Goal: Browse casually

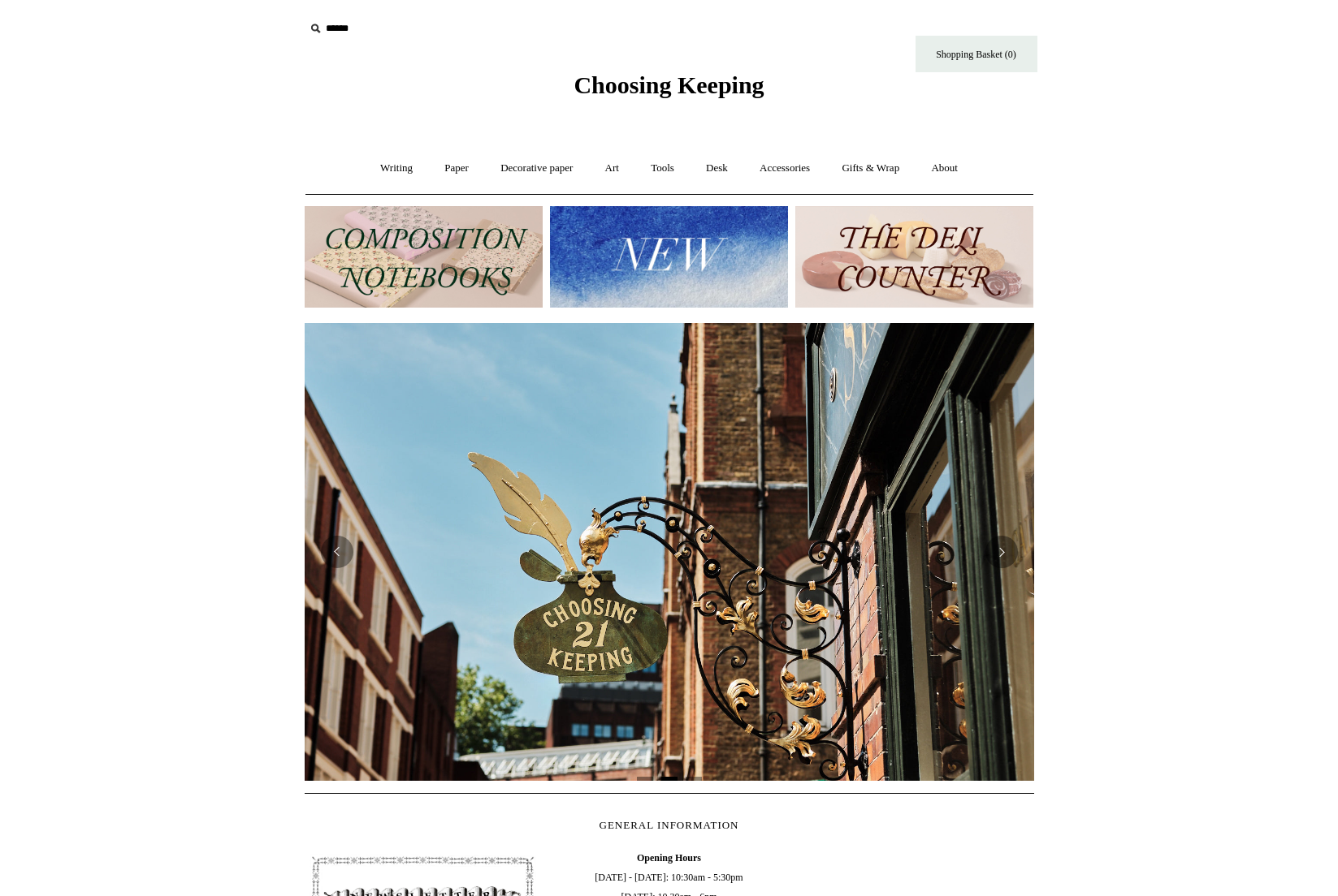
click at [670, 256] on img at bounding box center [669, 256] width 238 height 101
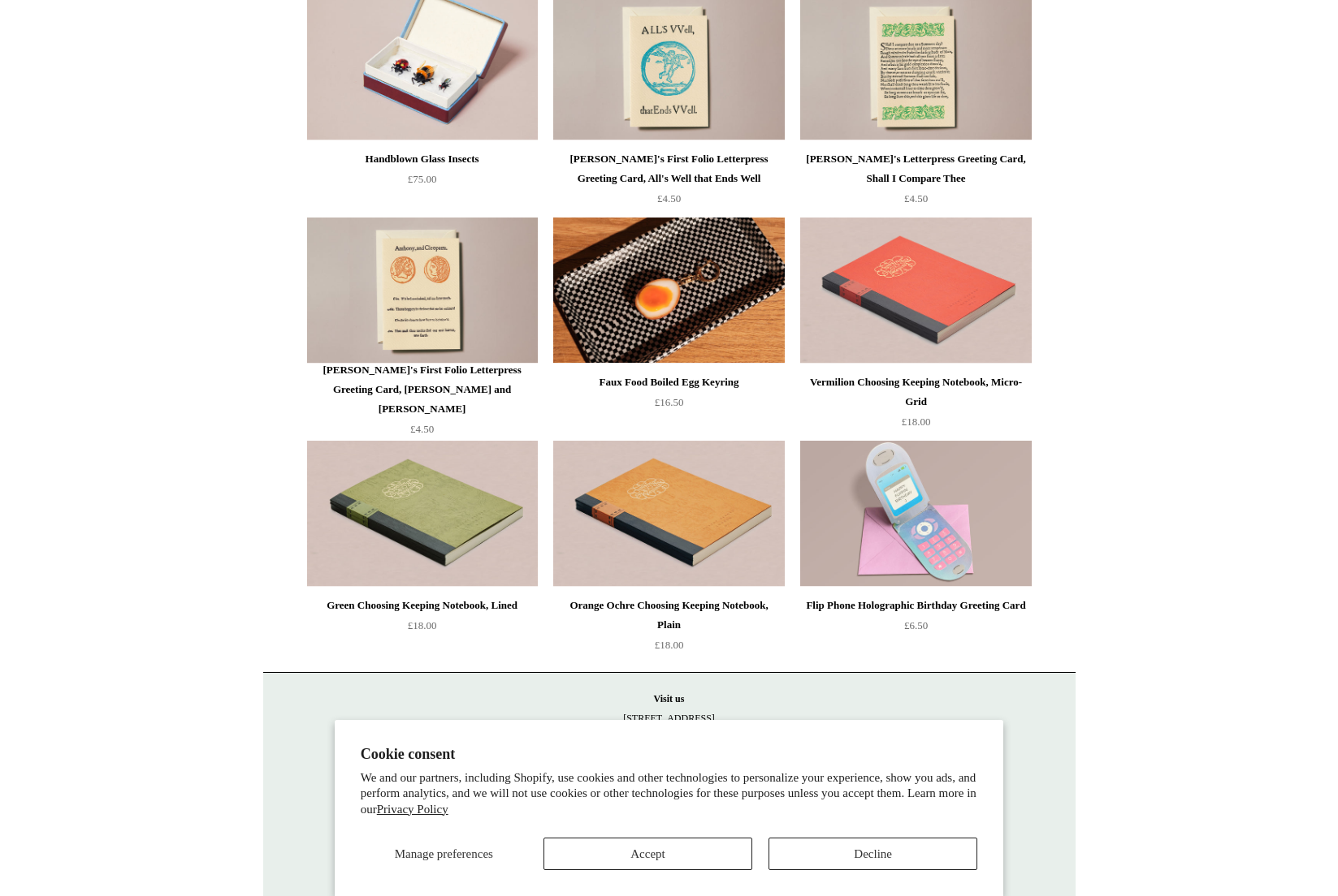
scroll to position [3149, 0]
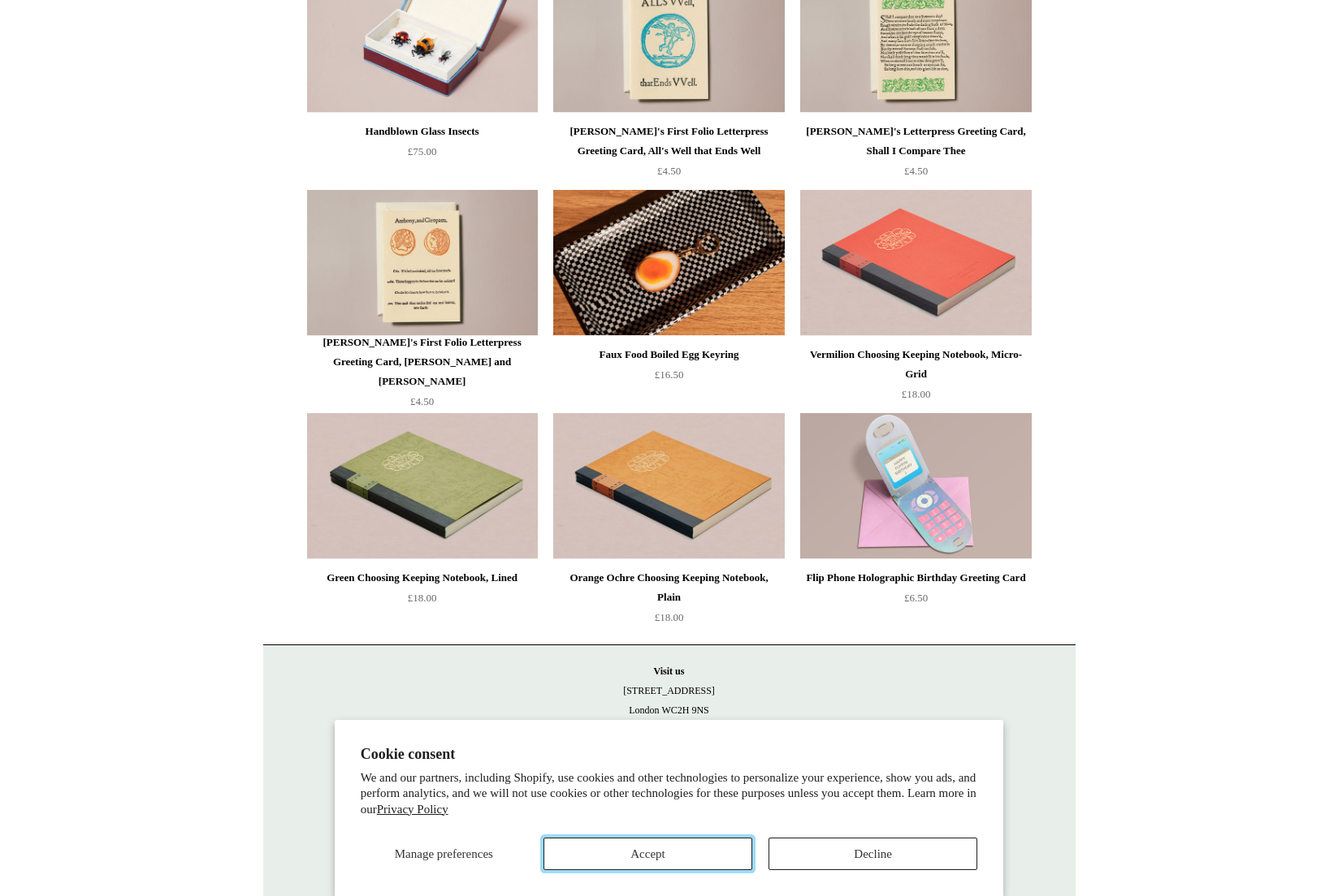
drag, startPoint x: 651, startPoint y: 858, endPoint x: 597, endPoint y: 851, distance: 54.5
click at [651, 858] on button "Accept" at bounding box center [648, 854] width 209 height 32
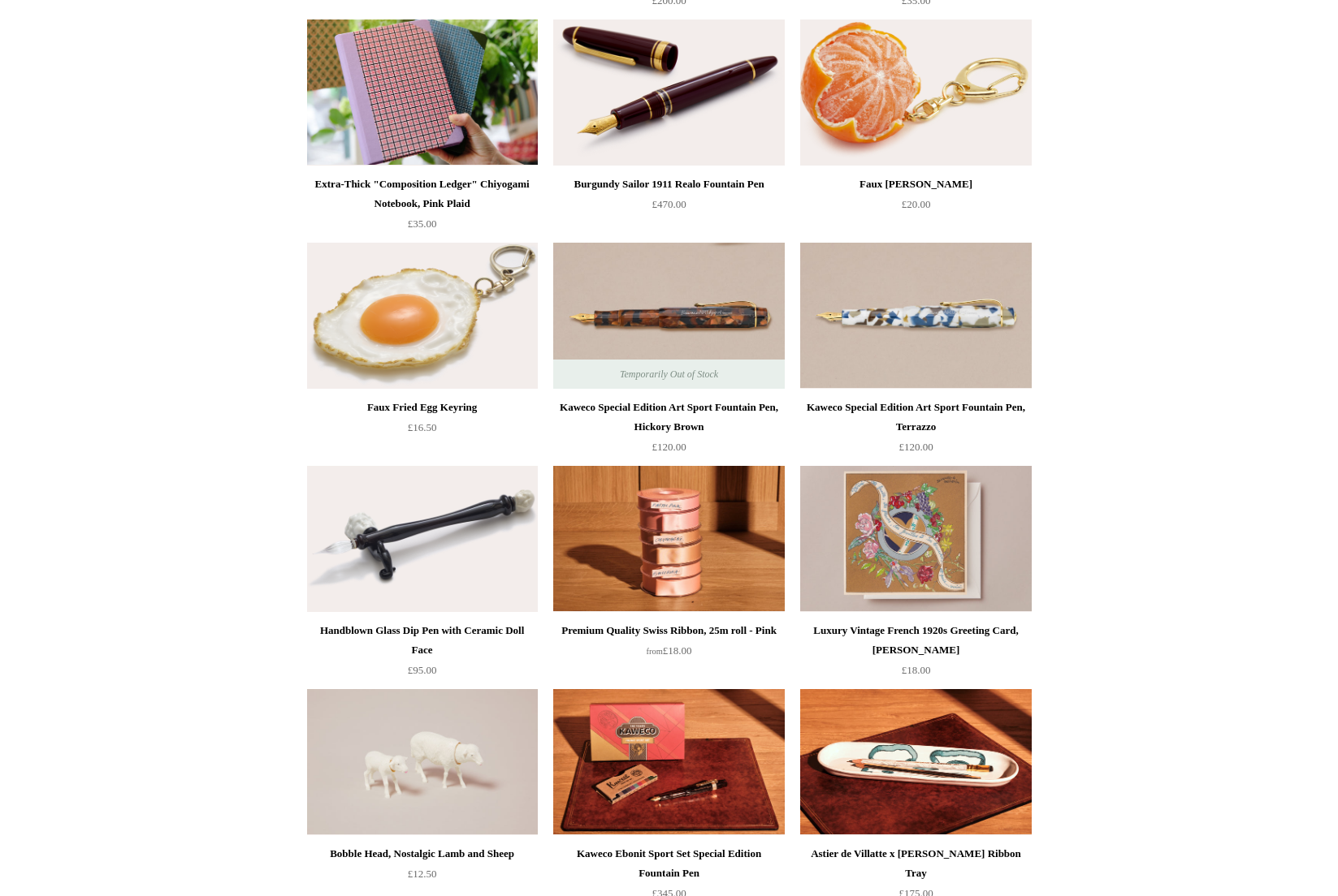
scroll to position [0, 0]
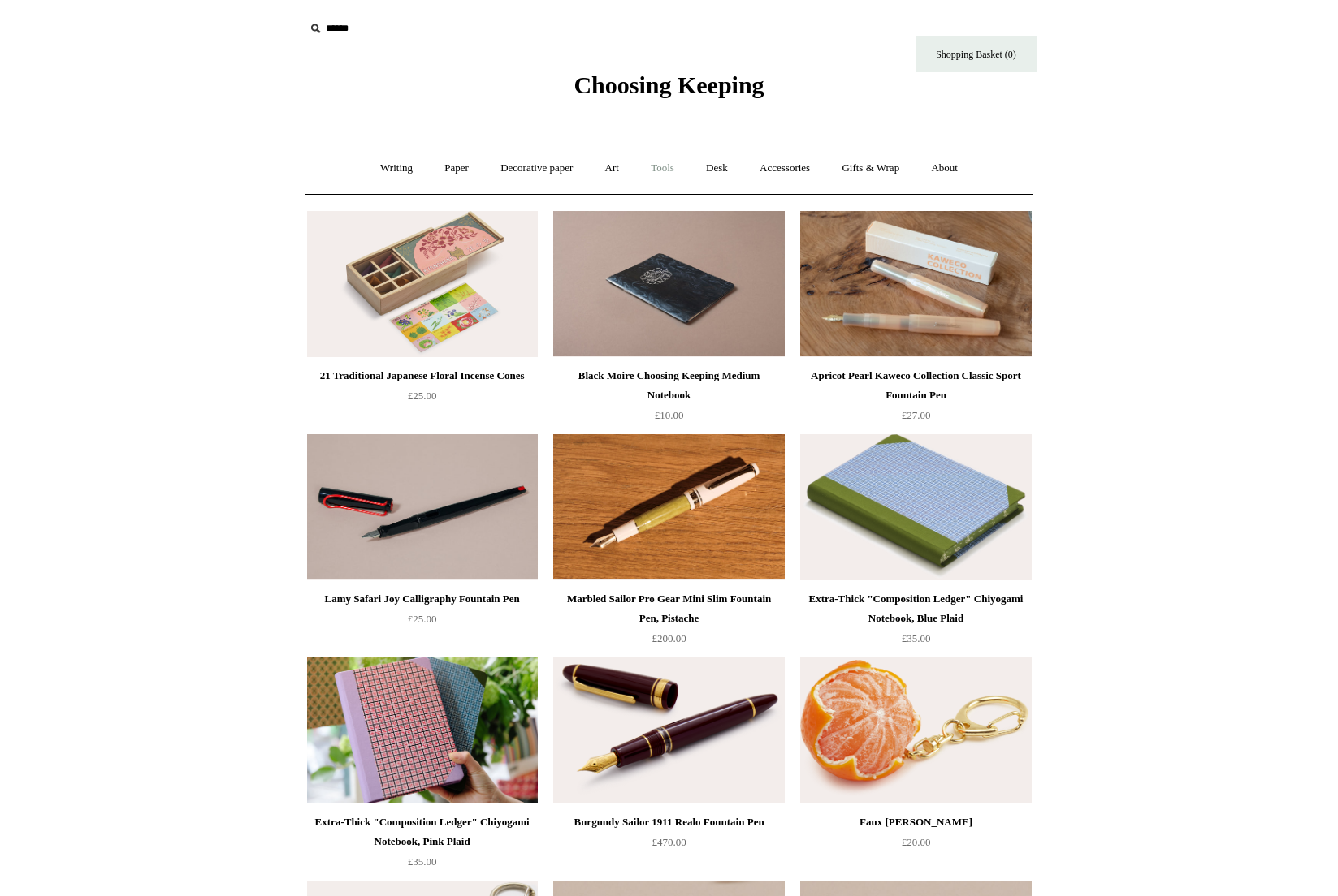
click at [665, 173] on link "Tools +" at bounding box center [662, 168] width 53 height 43
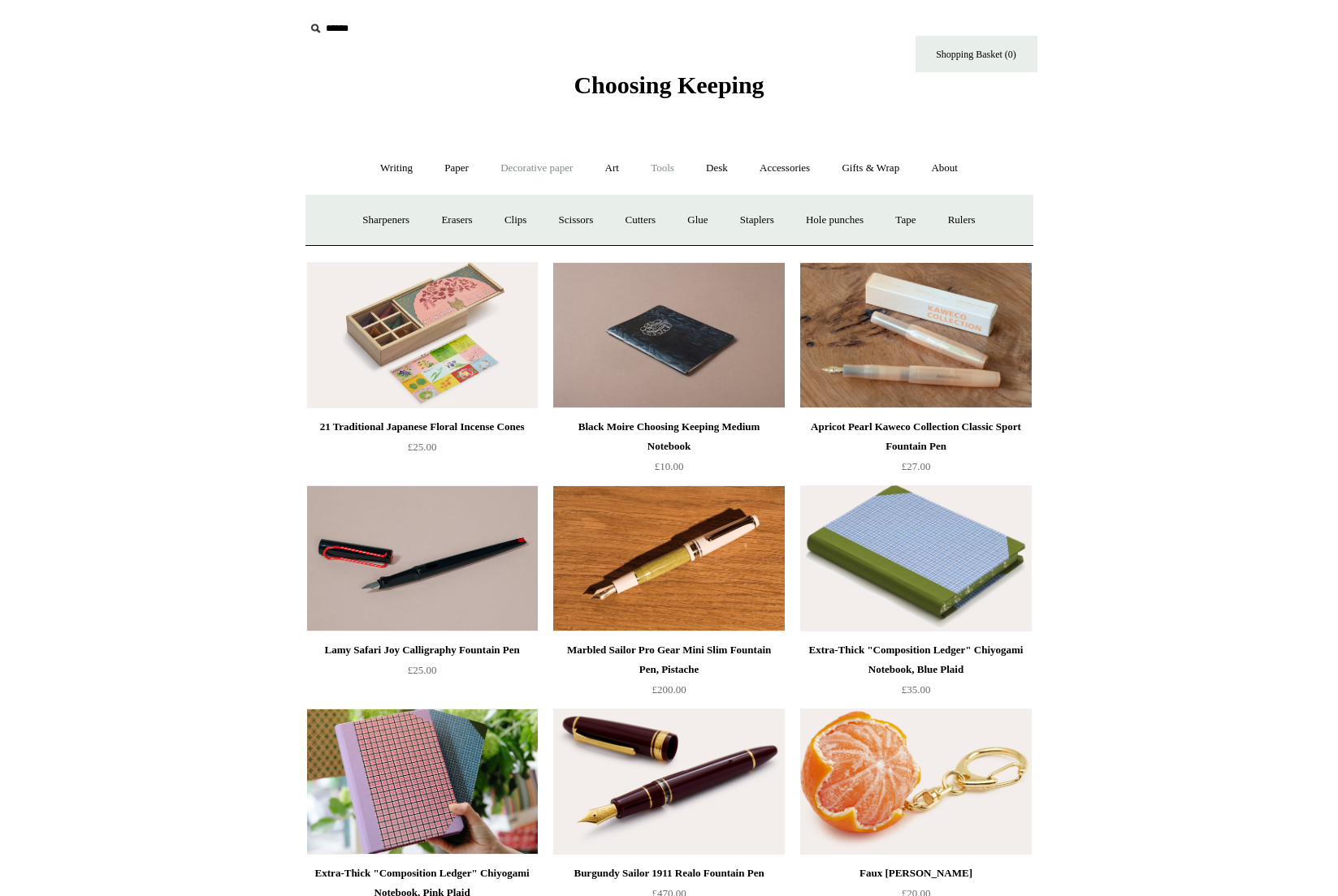
click at [554, 172] on link "Decorative paper +" at bounding box center [536, 168] width 101 height 43
click at [803, 219] on link "Japanese" at bounding box center [795, 220] width 66 height 43
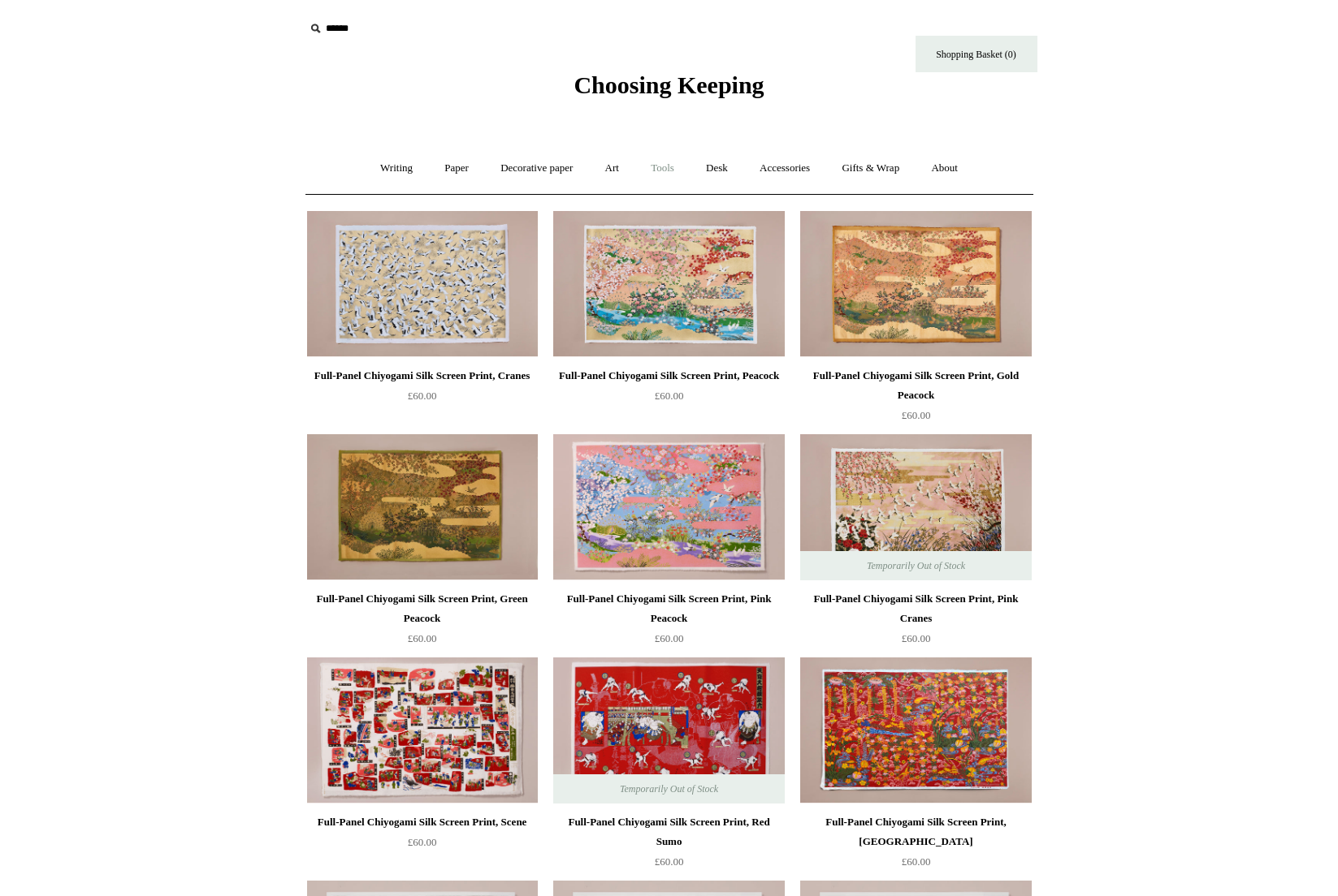
click at [673, 170] on link "Tools +" at bounding box center [662, 168] width 53 height 43
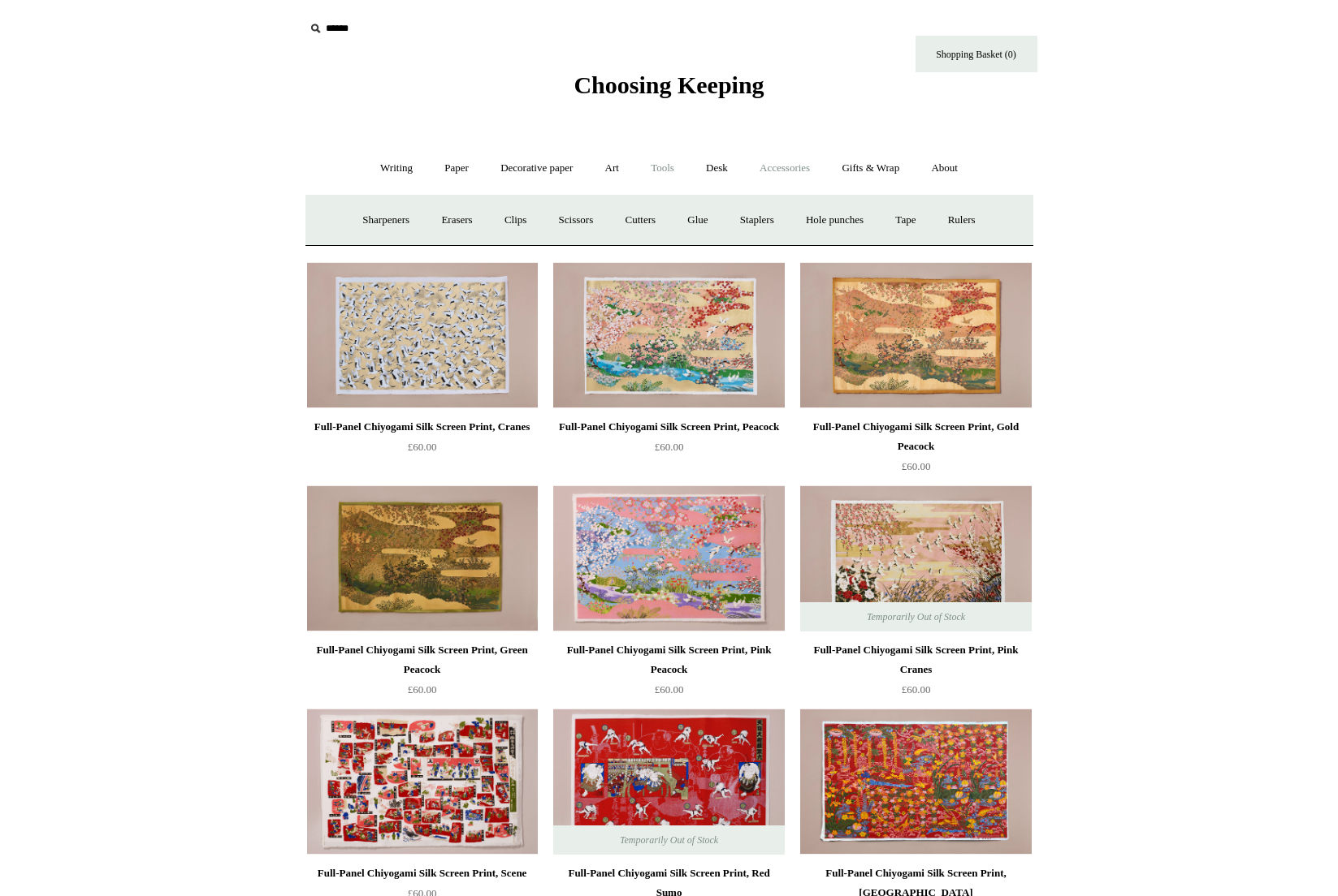
click at [787, 166] on link "Accessories +" at bounding box center [785, 168] width 80 height 43
click at [373, 218] on link "Personal Accessories +" at bounding box center [392, 220] width 117 height 43
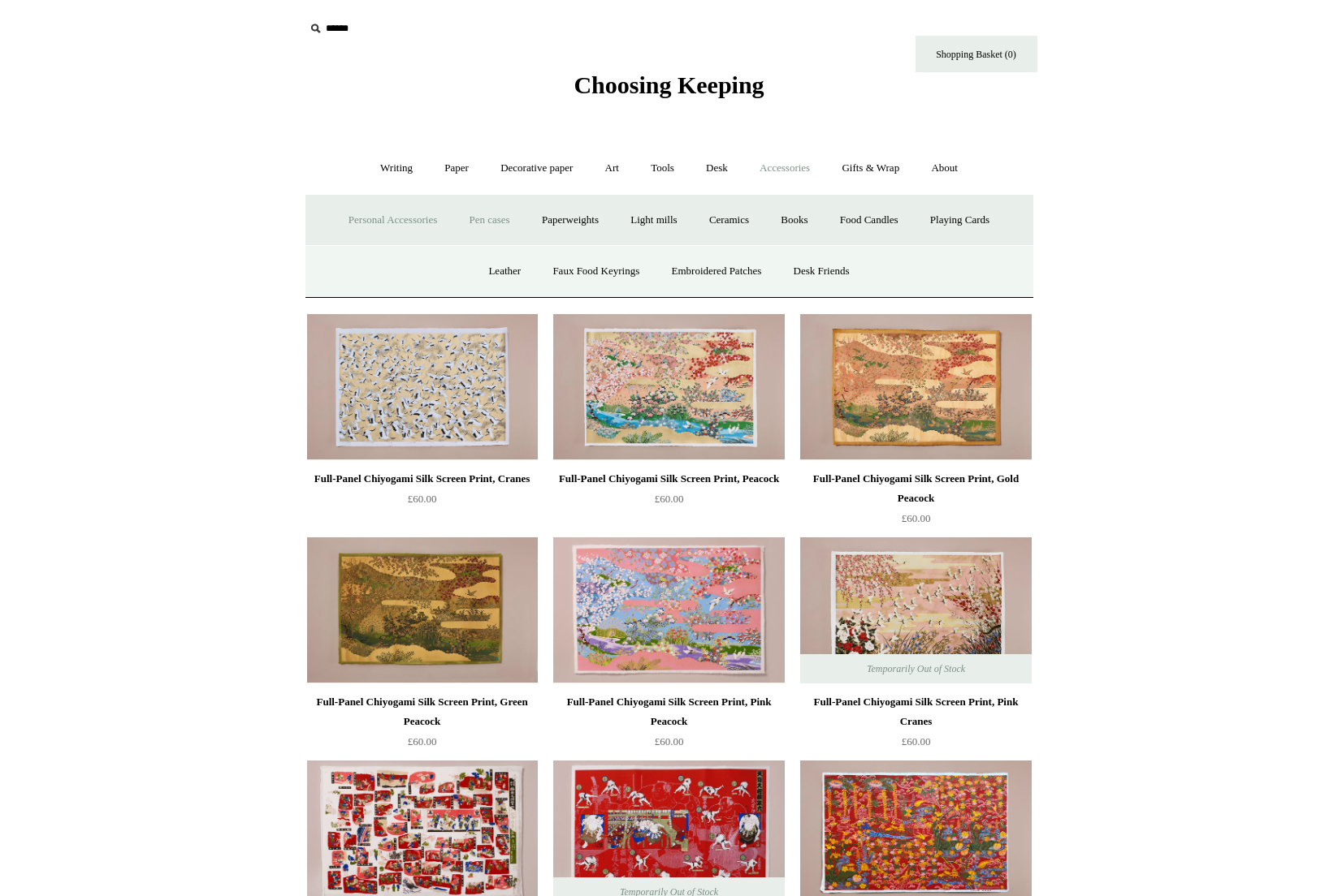
click at [480, 218] on link "Pen cases" at bounding box center [489, 220] width 70 height 43
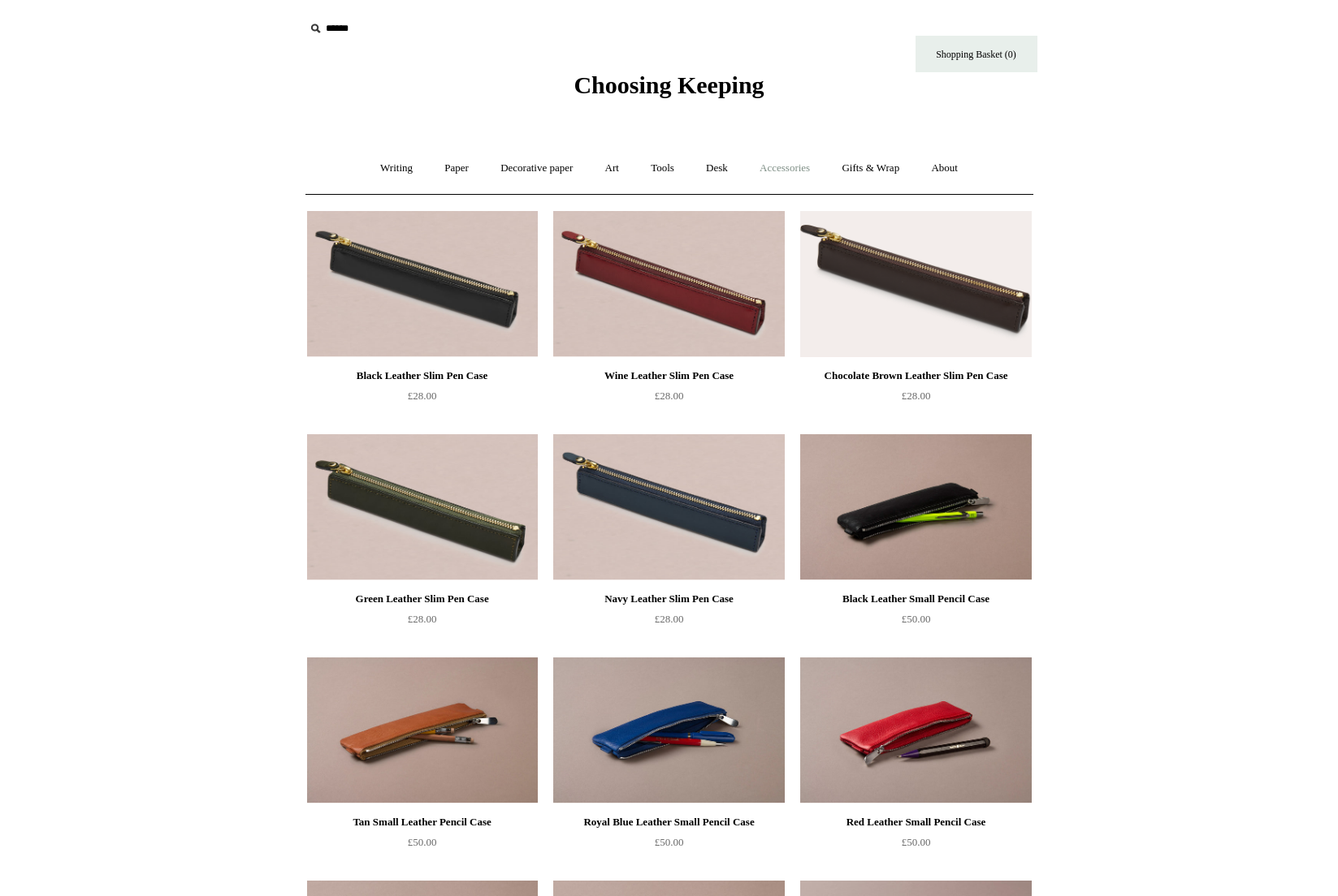
click at [811, 166] on link "Accessories +" at bounding box center [785, 168] width 80 height 43
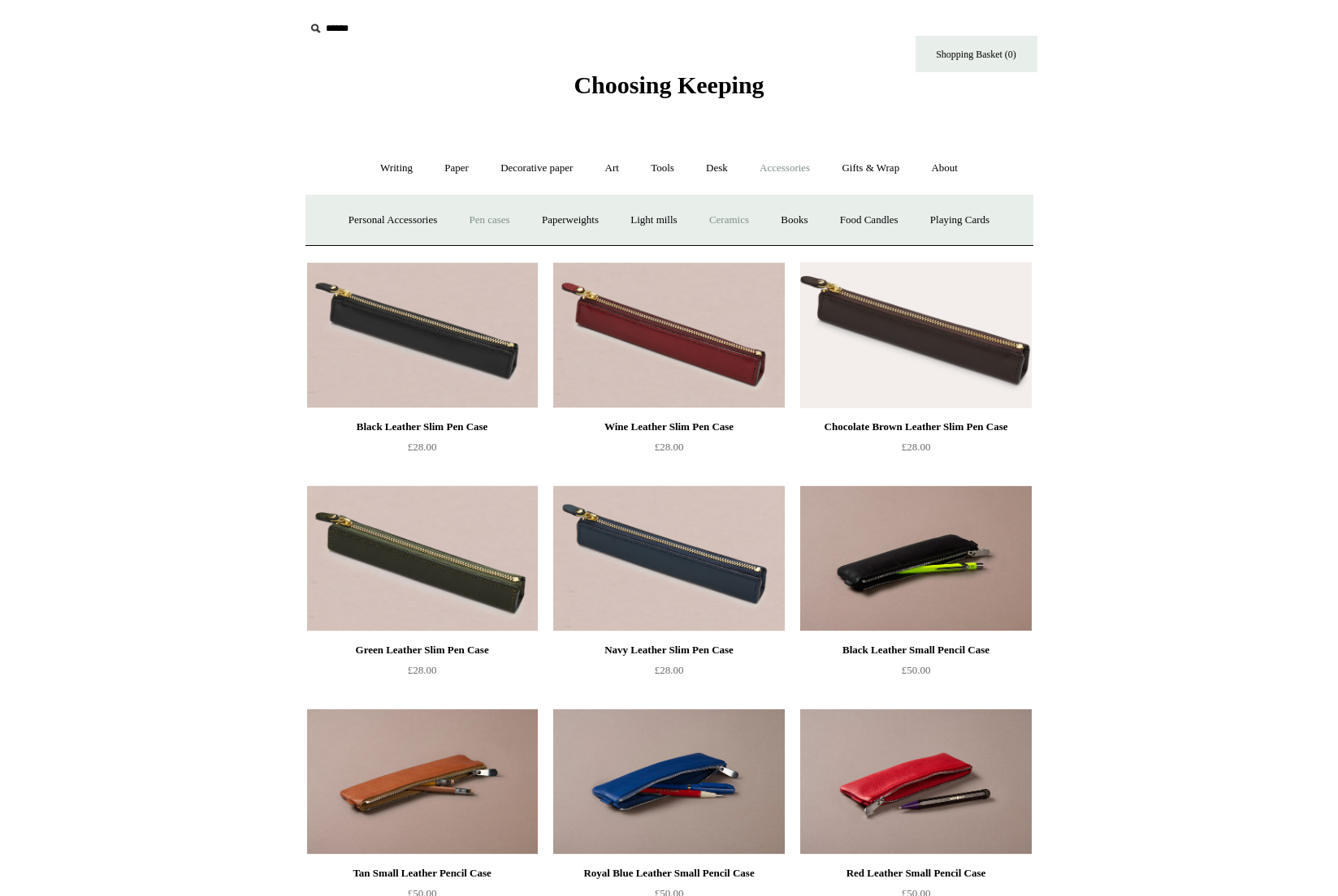
click at [733, 222] on link "Ceramics +" at bounding box center [728, 220] width 69 height 43
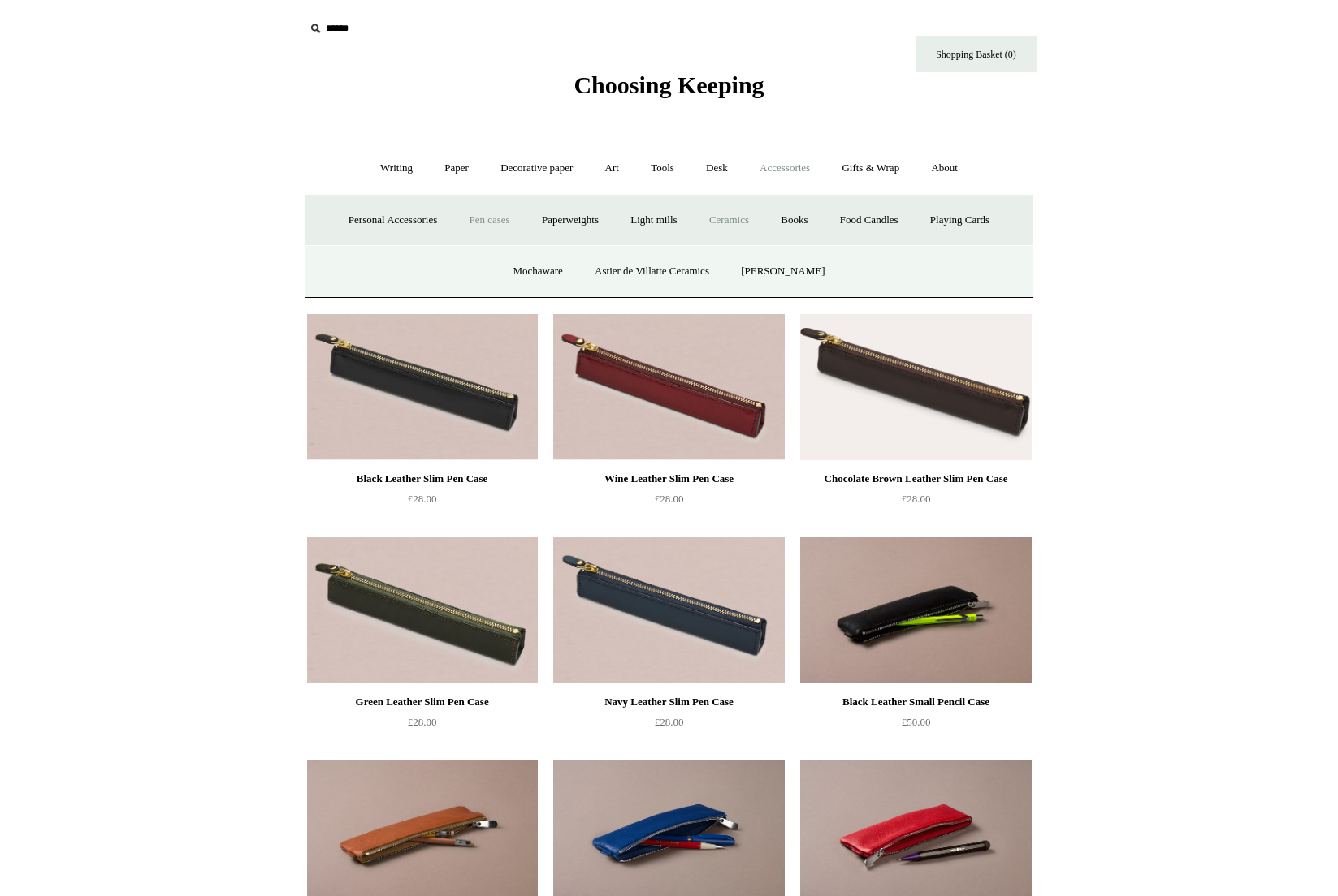
click at [729, 220] on link "Ceramics -" at bounding box center [728, 220] width 69 height 43
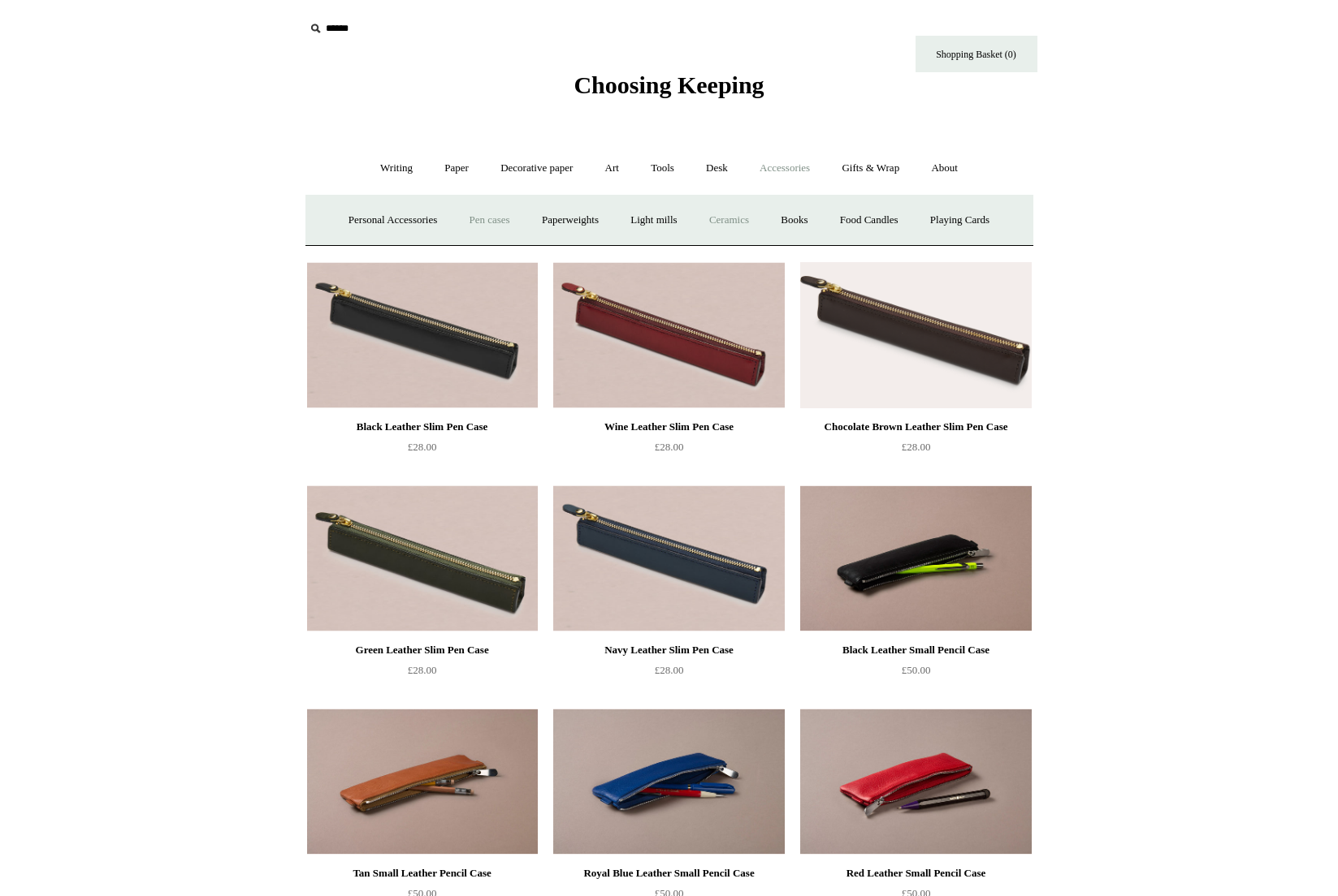
click at [730, 220] on link "Ceramics +" at bounding box center [728, 220] width 69 height 43
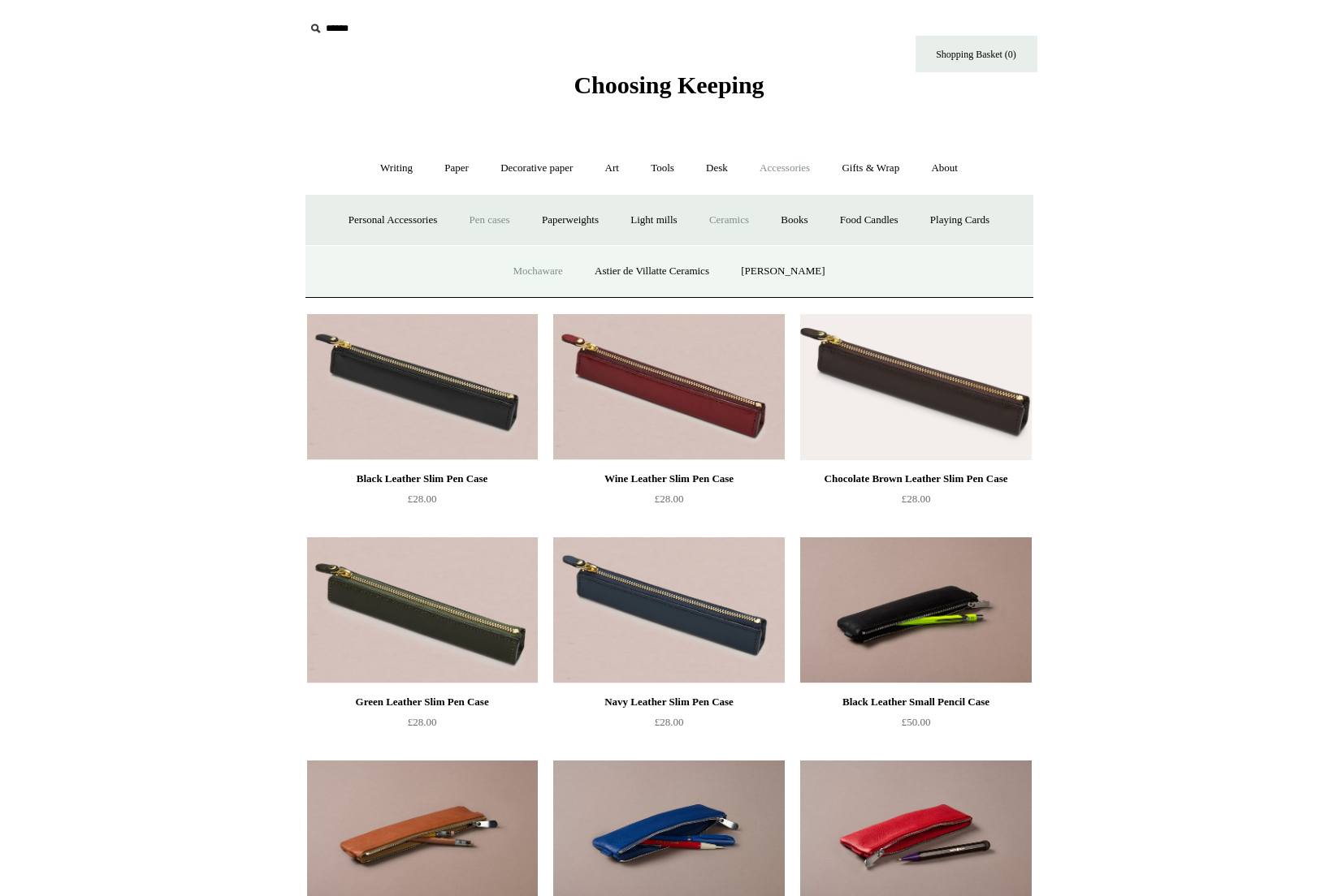
click at [547, 269] on link "Mochaware" at bounding box center [537, 271] width 79 height 43
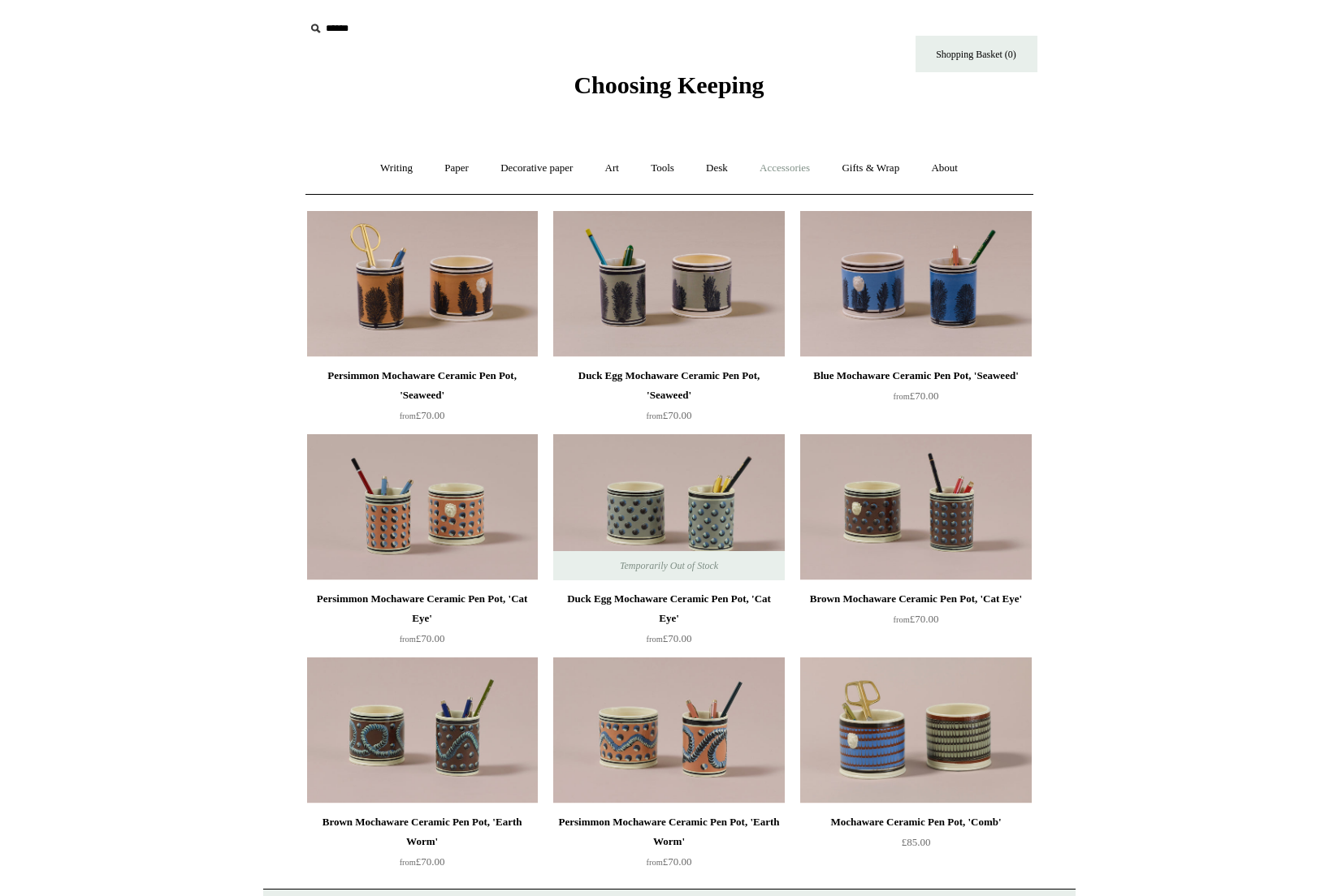
click at [786, 166] on link "Accessories +" at bounding box center [785, 168] width 80 height 43
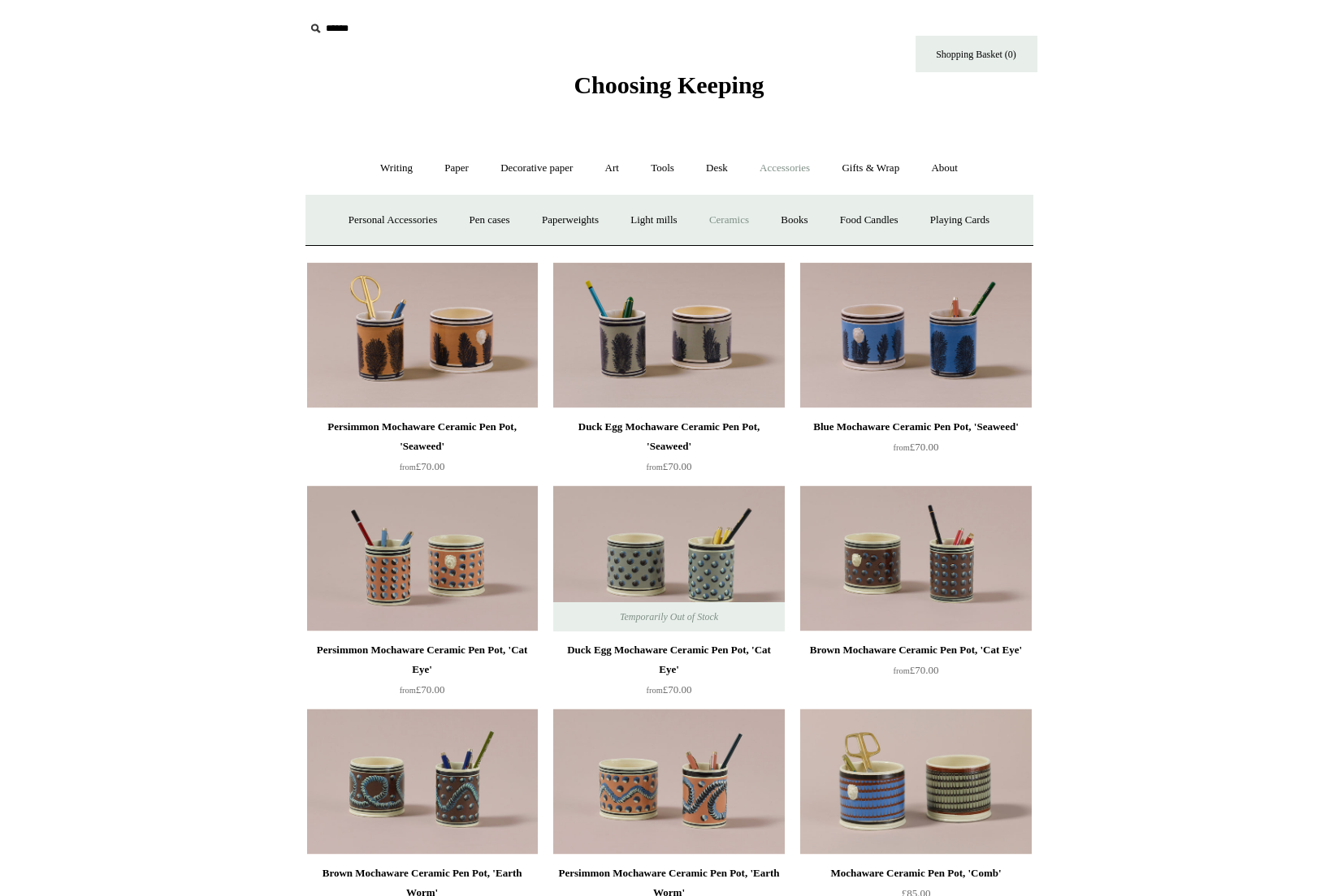
click at [747, 216] on link "Ceramics +" at bounding box center [728, 220] width 69 height 43
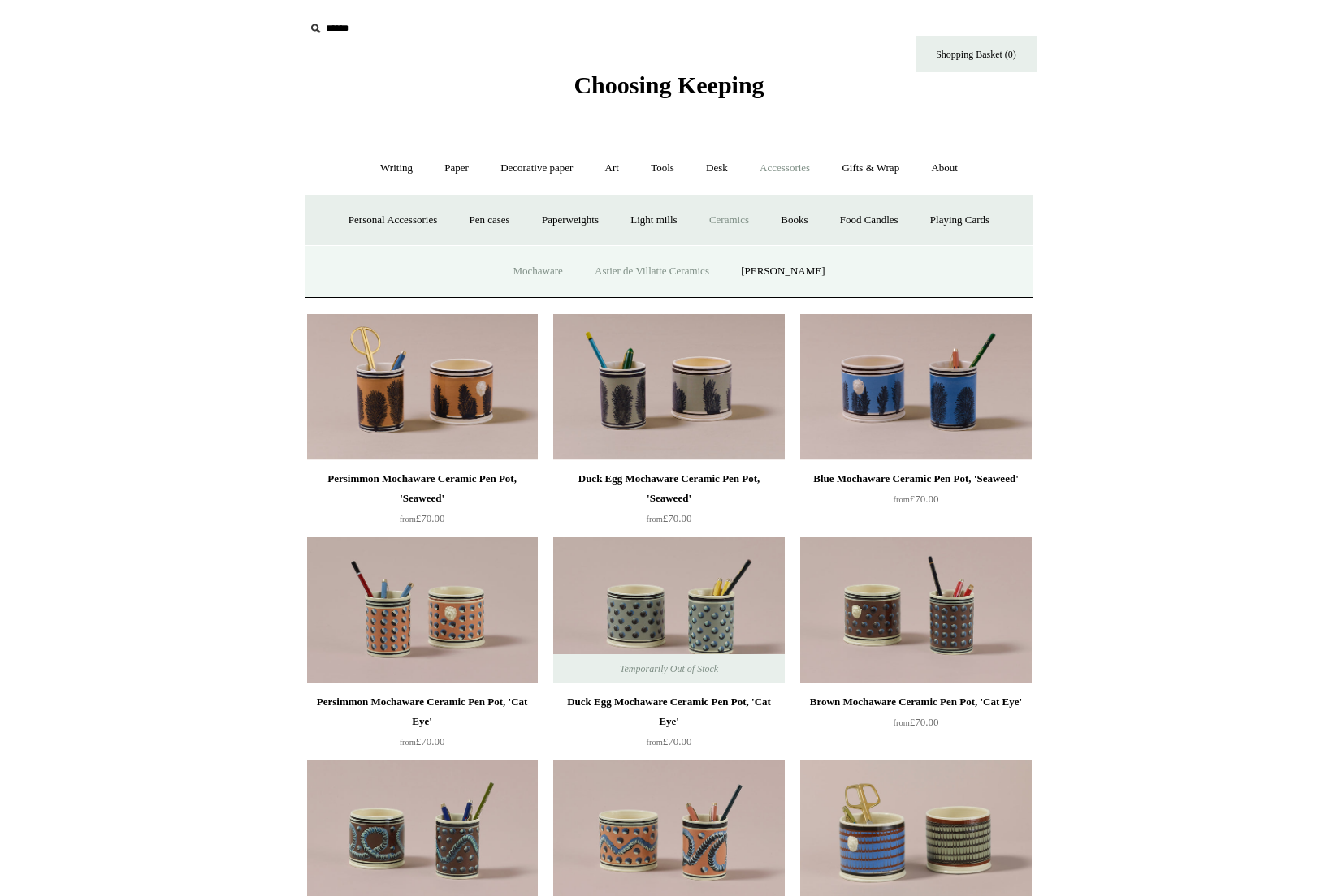
click at [671, 278] on link "Astier de Villatte Ceramics" at bounding box center [651, 271] width 144 height 43
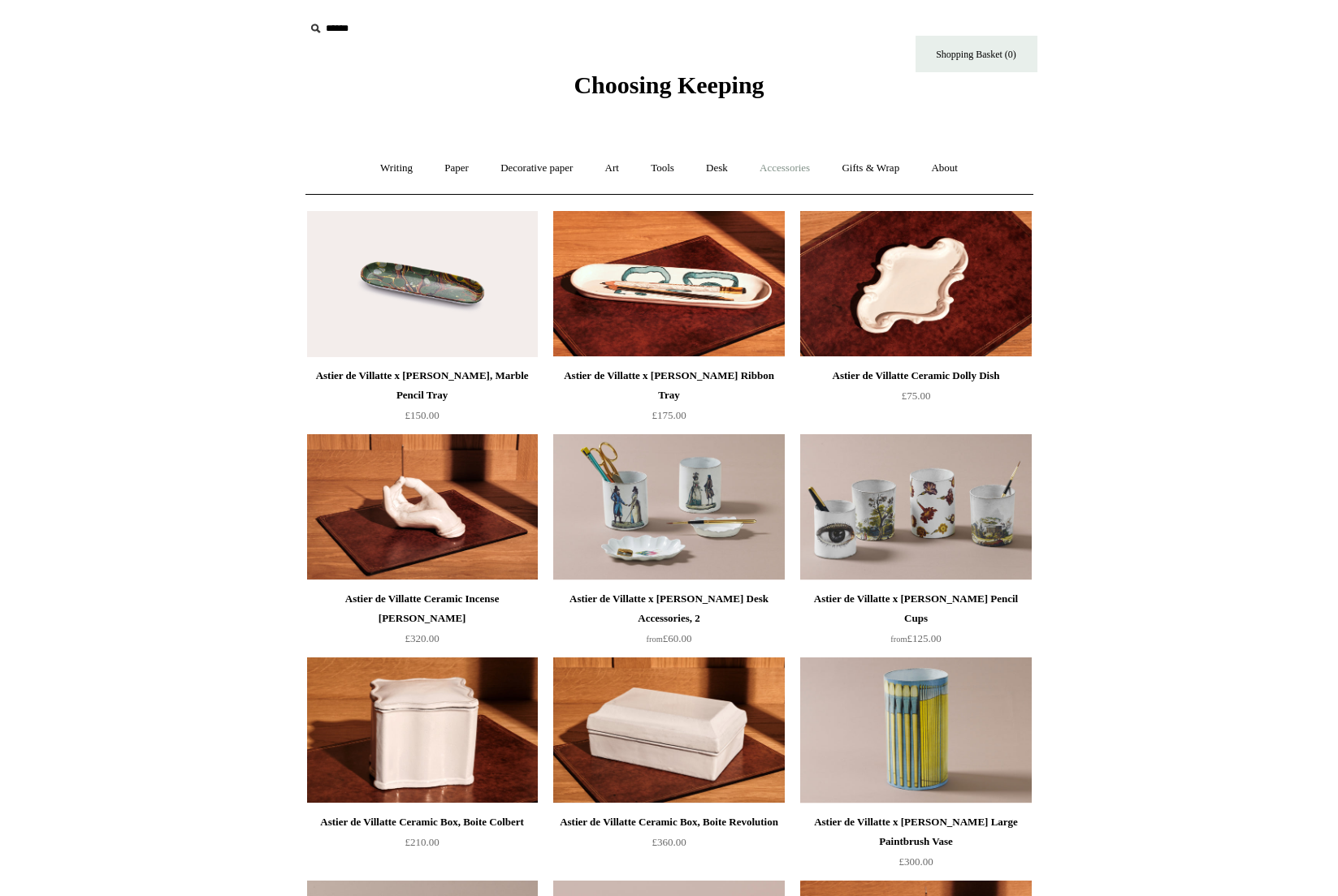
click at [793, 167] on link "Accessories +" at bounding box center [785, 168] width 80 height 43
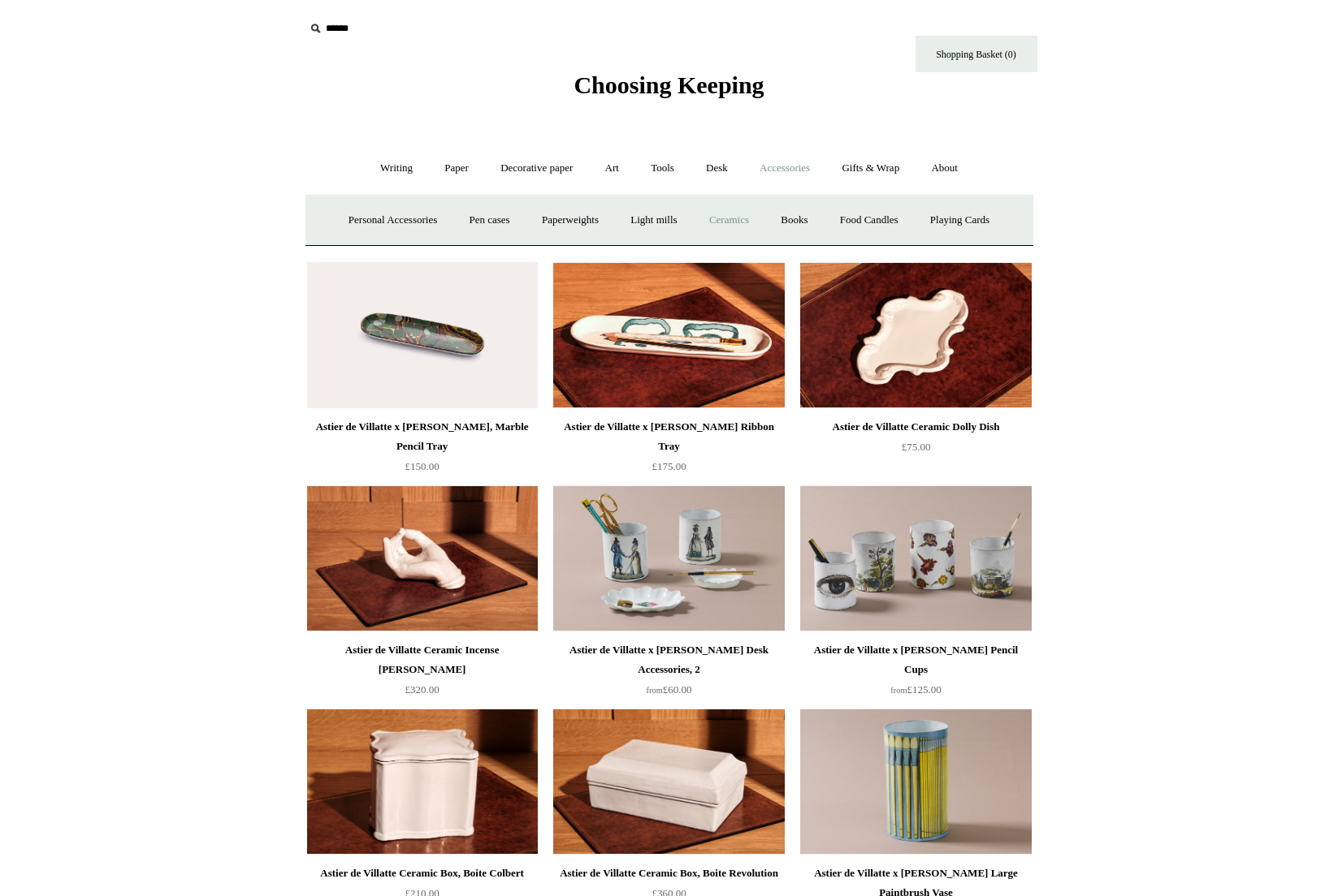
click at [736, 222] on link "Ceramics +" at bounding box center [728, 220] width 69 height 43
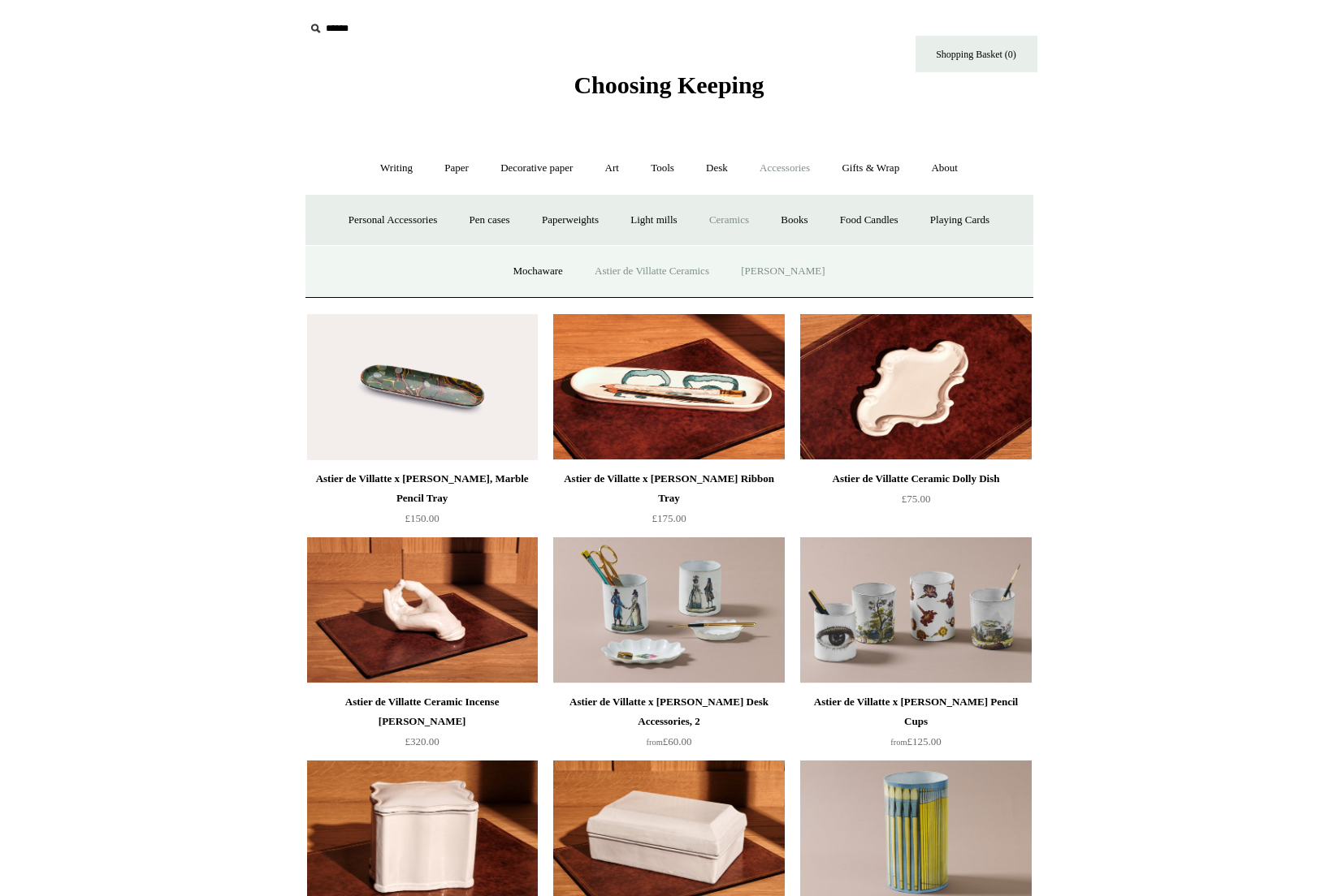
click at [780, 271] on link "[PERSON_NAME]" at bounding box center [783, 271] width 113 height 43
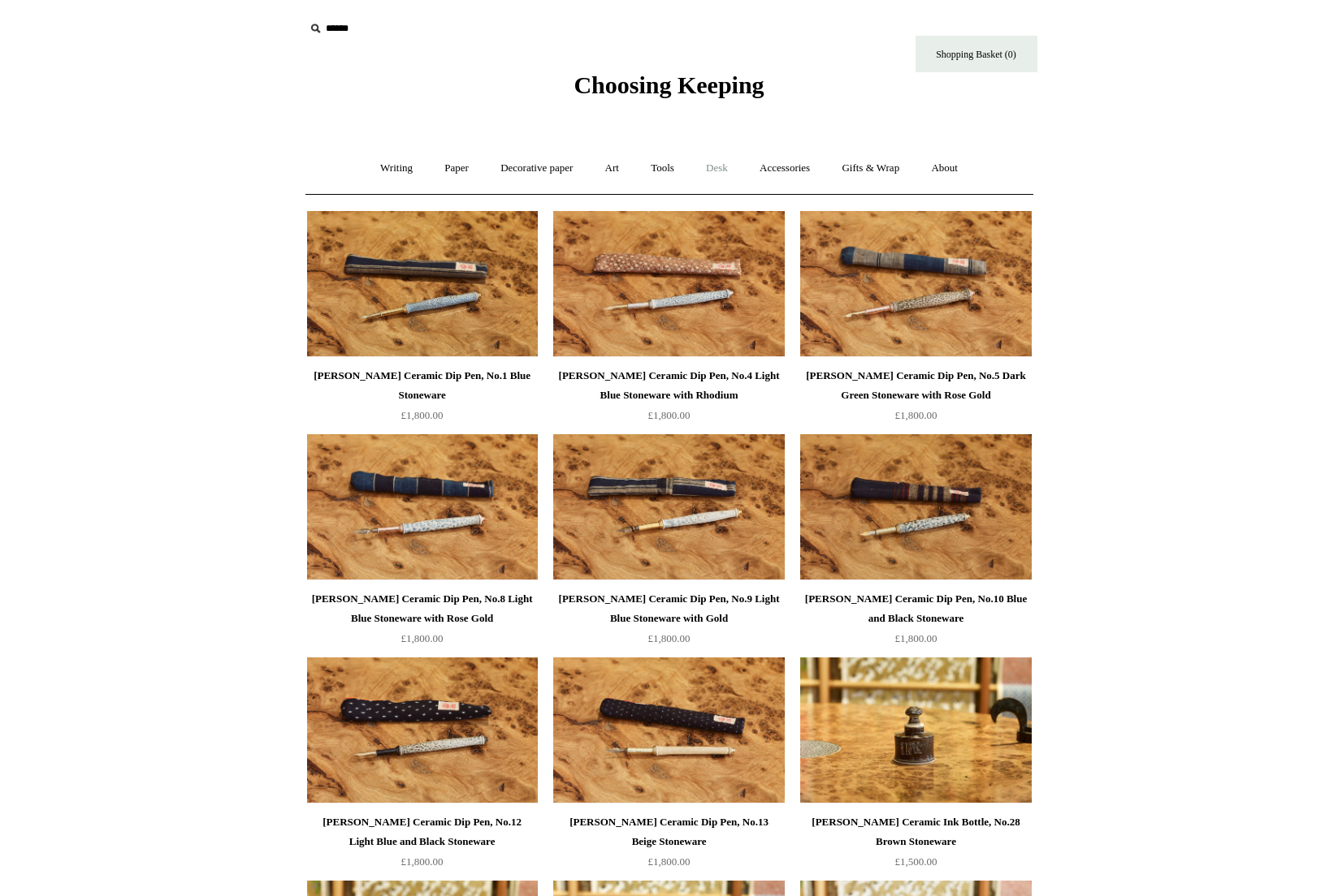
click at [723, 175] on link "Desk +" at bounding box center [716, 168] width 51 height 43
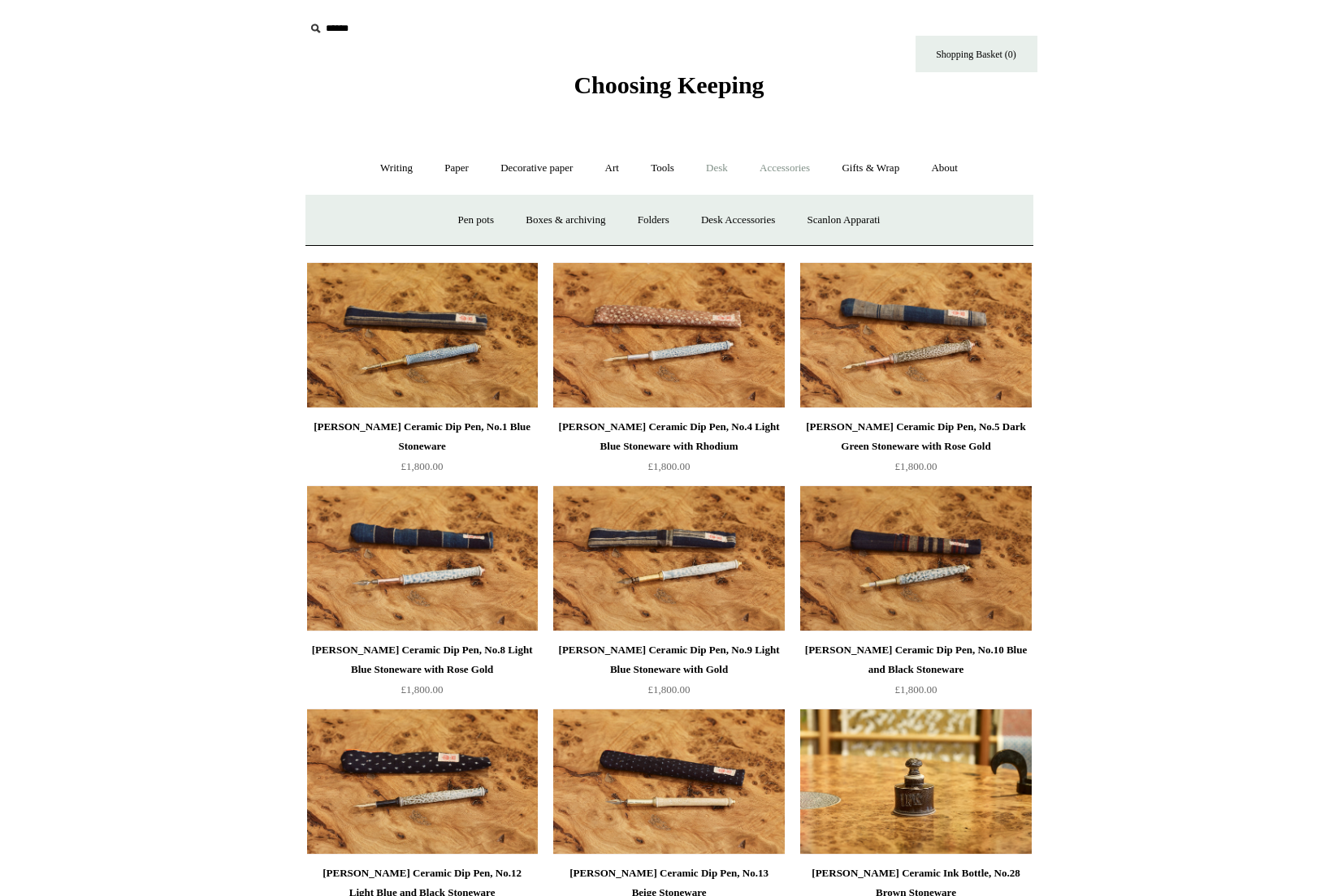
click at [799, 173] on link "Accessories +" at bounding box center [785, 168] width 80 height 43
click at [697, 95] on span "Choosing Keeping" at bounding box center [668, 85] width 190 height 27
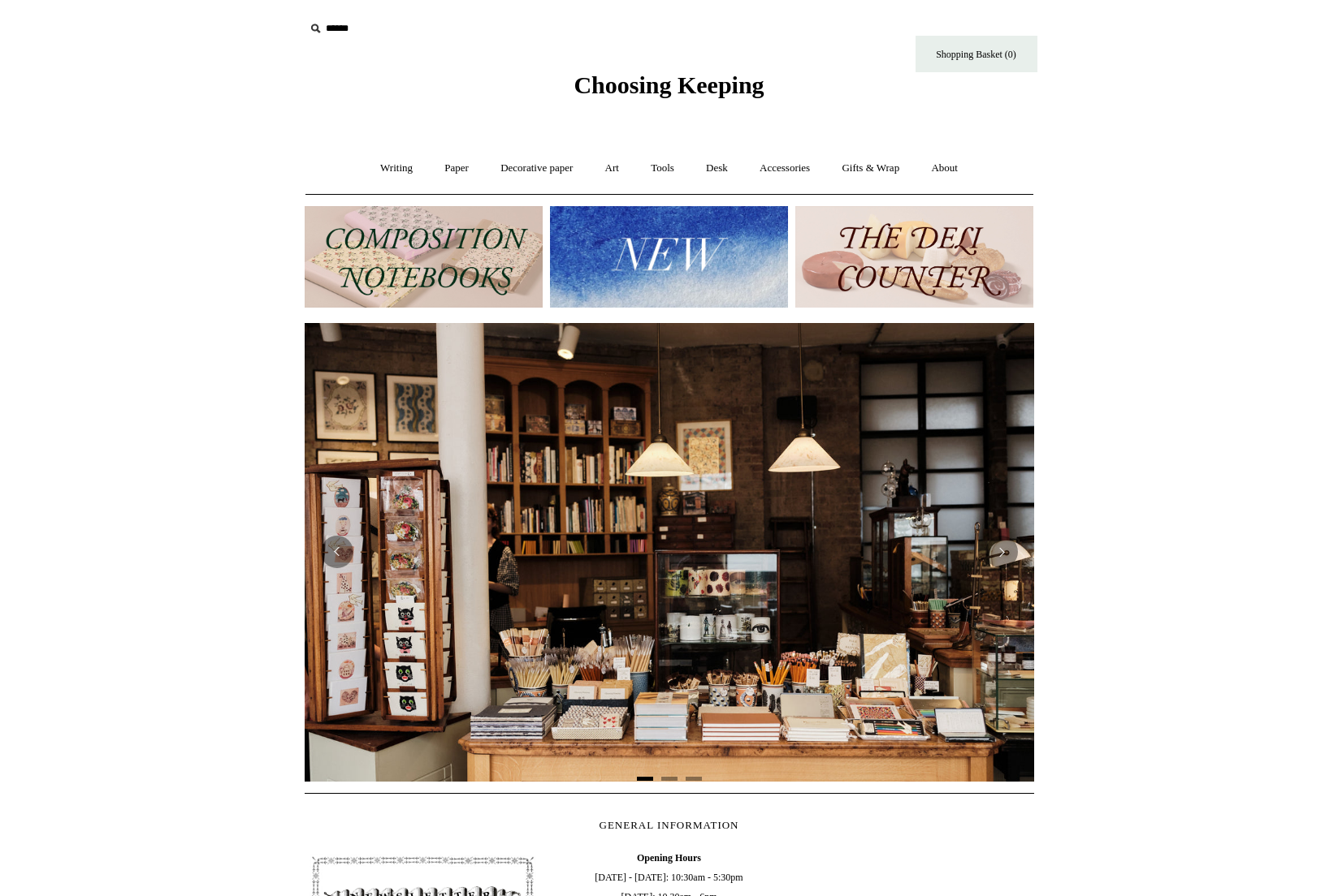
click at [920, 244] on img at bounding box center [914, 256] width 238 height 101
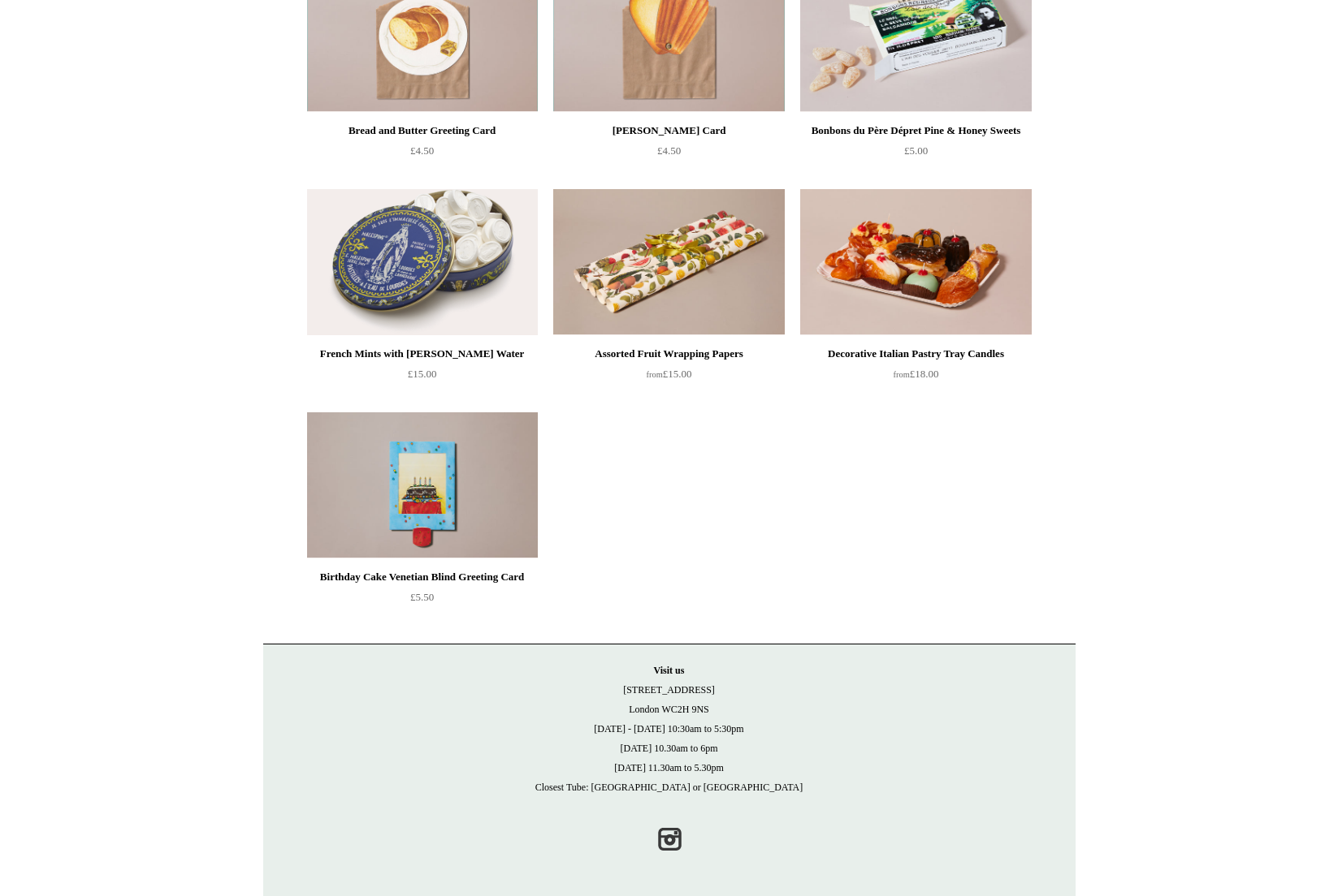
scroll to position [1139, 0]
